Goal: Transaction & Acquisition: Book appointment/travel/reservation

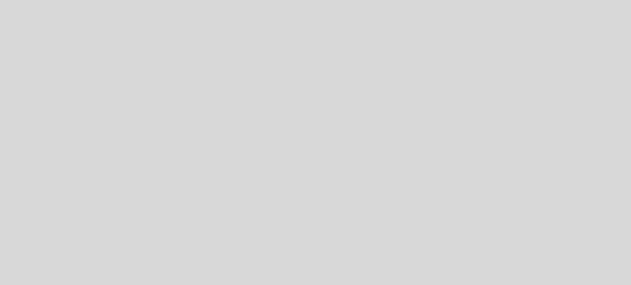
select select "es"
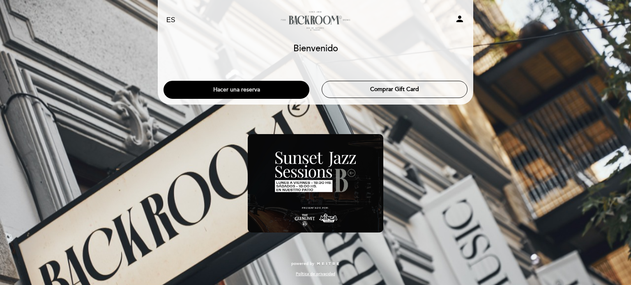
click at [234, 89] on button "Hacer una reserva" at bounding box center [236, 90] width 146 height 18
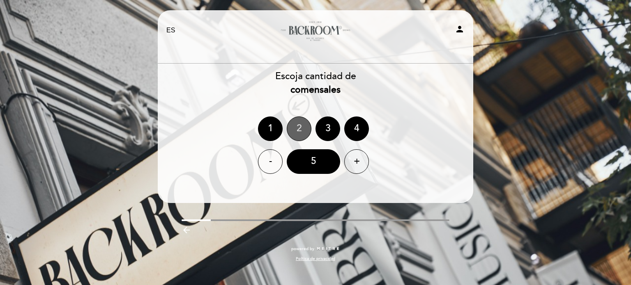
click at [302, 133] on div "2" at bounding box center [299, 129] width 25 height 25
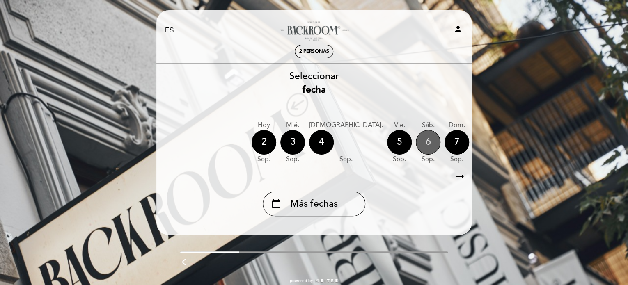
click at [416, 142] on div "6" at bounding box center [428, 142] width 25 height 25
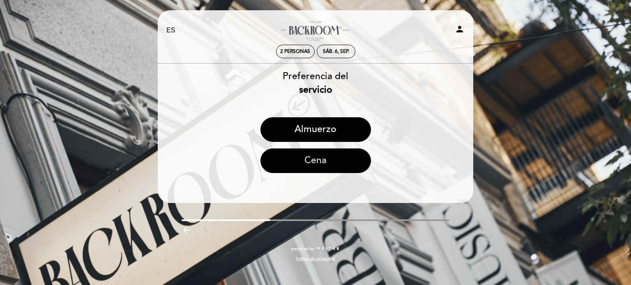
click at [332, 161] on button "Cena" at bounding box center [315, 161] width 110 height 25
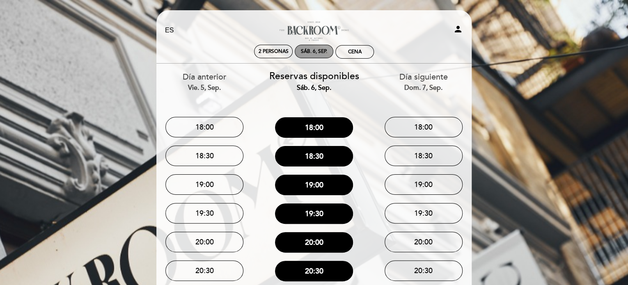
click at [315, 51] on div "sáb. 6, sep." at bounding box center [314, 51] width 26 height 6
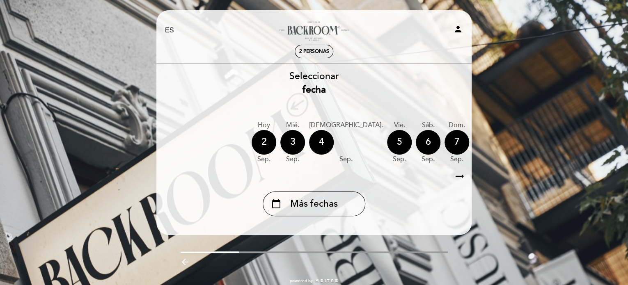
click at [457, 177] on icon "arrow_right_alt" at bounding box center [460, 177] width 12 height 18
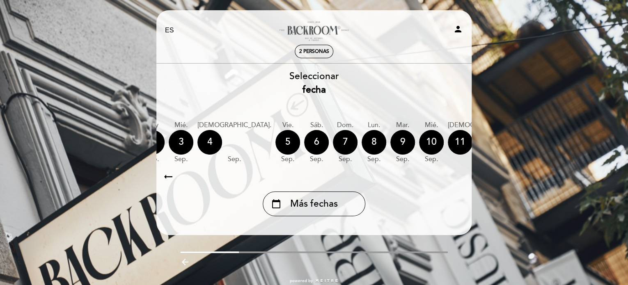
scroll to position [0, 239]
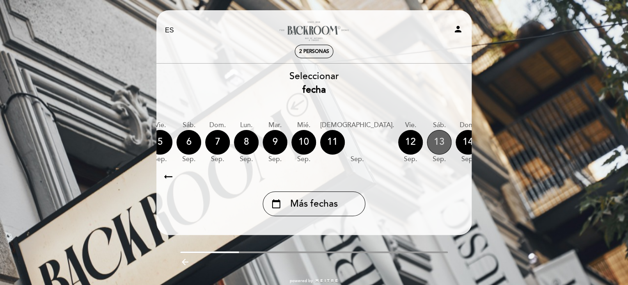
click at [427, 136] on div "13" at bounding box center [439, 142] width 25 height 25
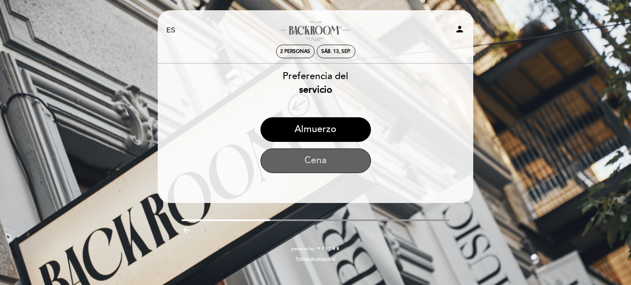
click at [338, 158] on button "Cena" at bounding box center [315, 161] width 110 height 25
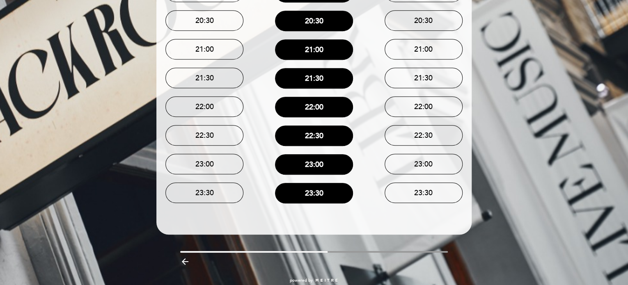
scroll to position [255, 0]
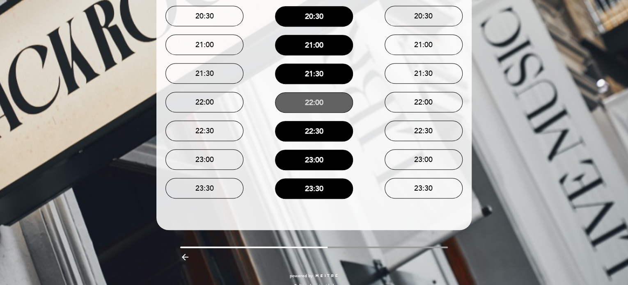
click at [330, 105] on button "22:00" at bounding box center [314, 102] width 78 height 21
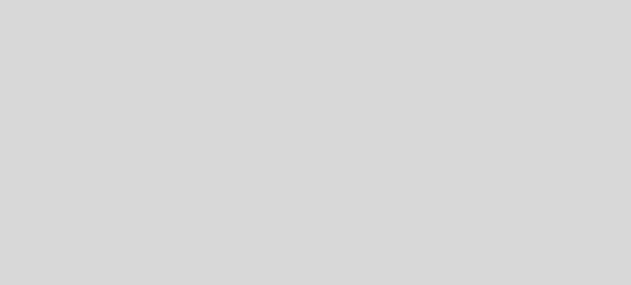
select select "es"
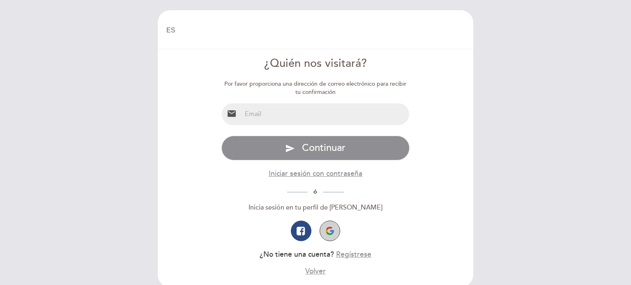
click at [329, 233] on img "button" at bounding box center [330, 231] width 8 height 8
